Goal: Task Accomplishment & Management: Use online tool/utility

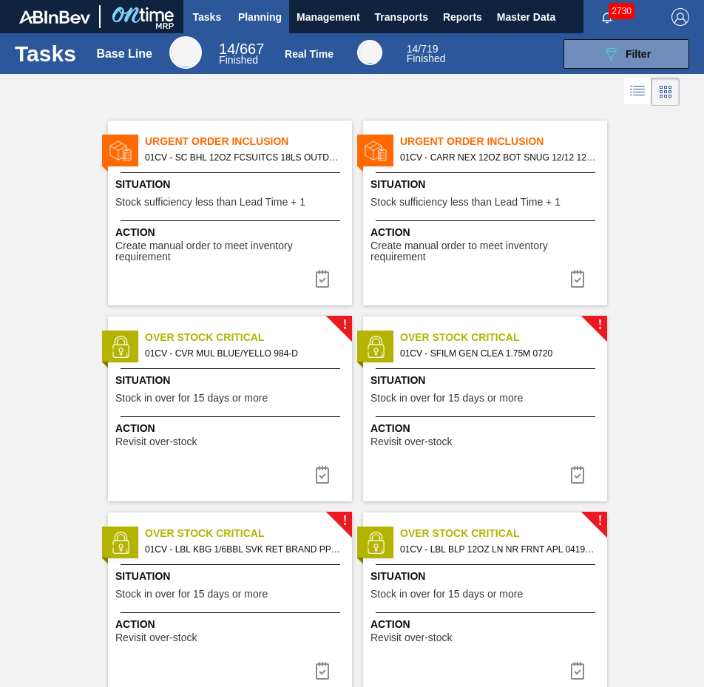
click at [246, 10] on span "Planning" at bounding box center [260, 17] width 44 height 18
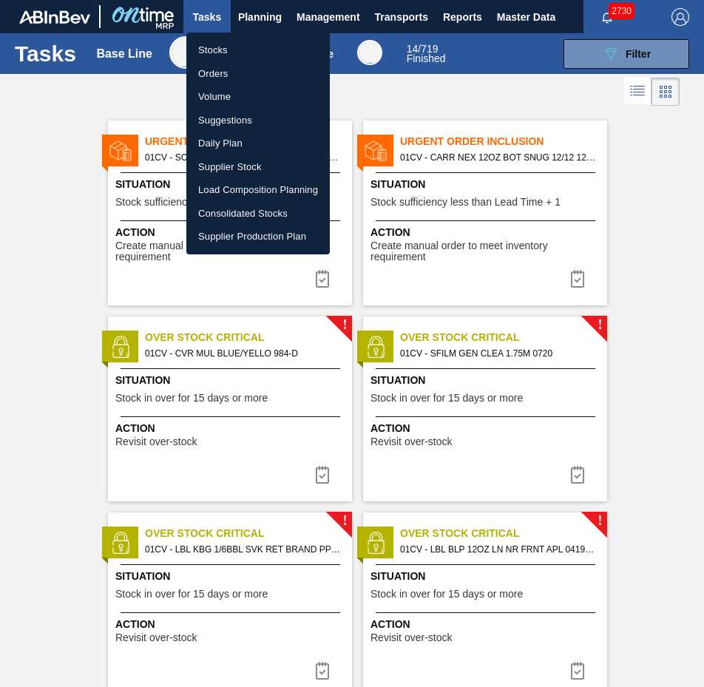
click at [263, 191] on li "Load Composition Planning" at bounding box center [257, 190] width 143 height 24
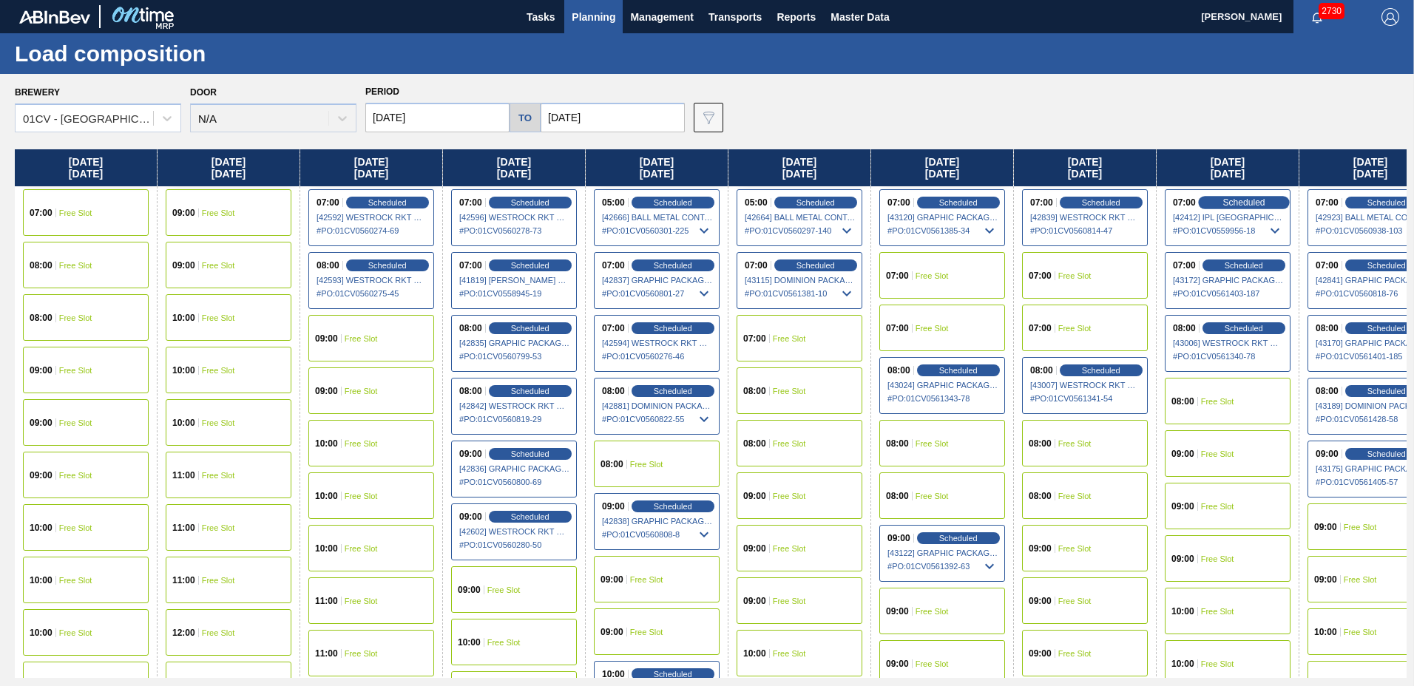
click at [703, 203] on span "Scheduled" at bounding box center [1243, 202] width 42 height 10
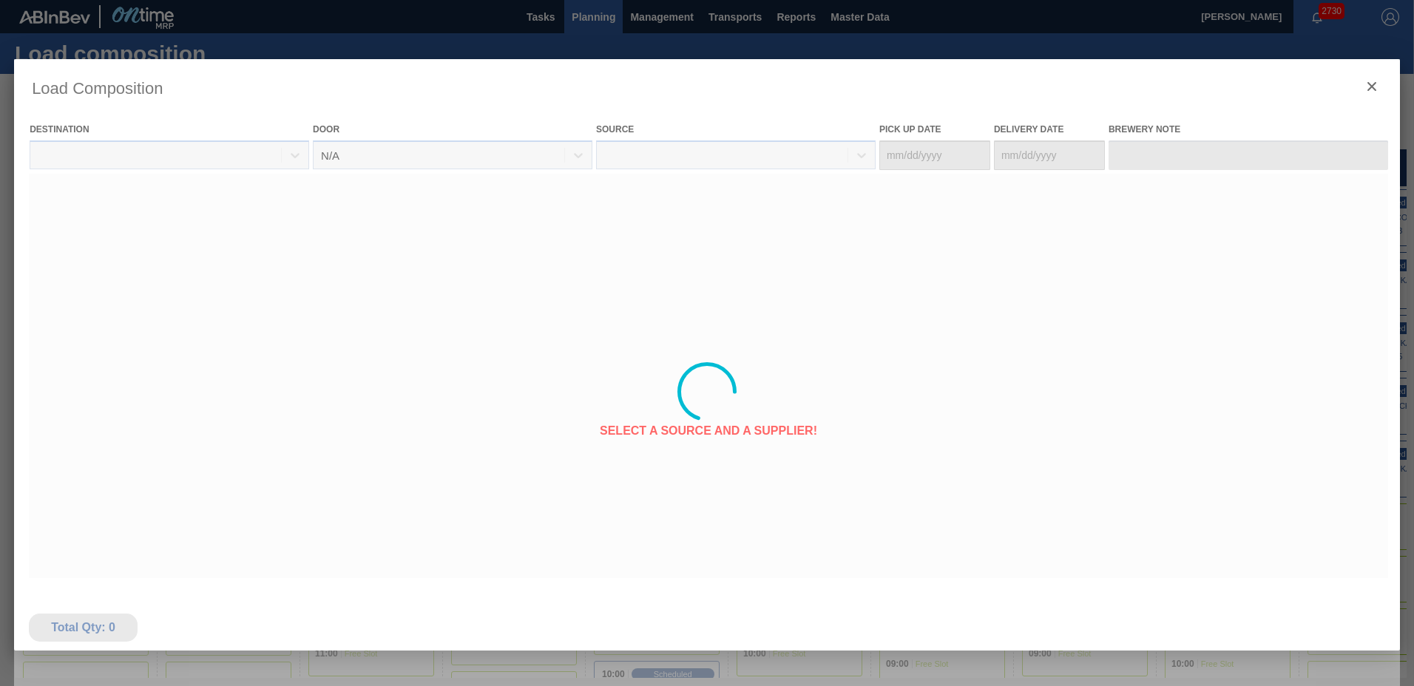
type Date "[DATE]"
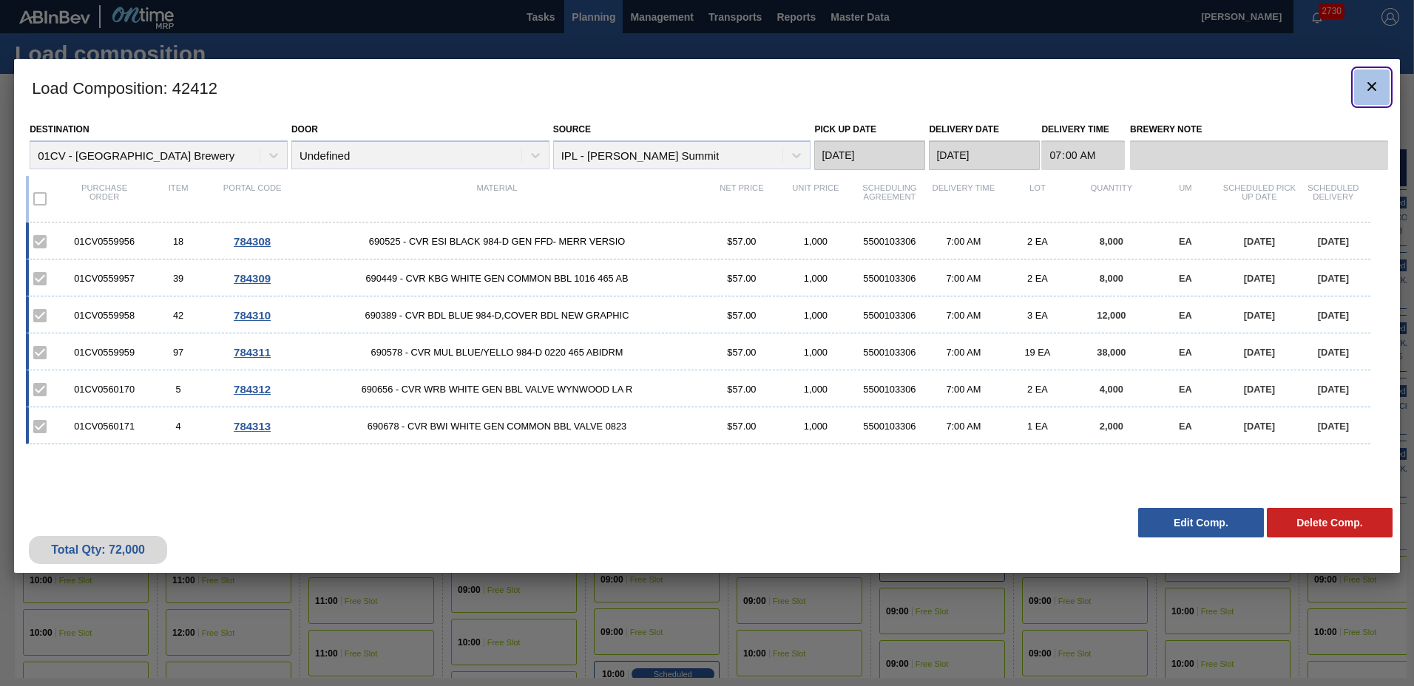
click at [703, 82] on icon "botão de ícone" at bounding box center [1372, 87] width 18 height 18
